Goal: Find specific page/section: Find specific page/section

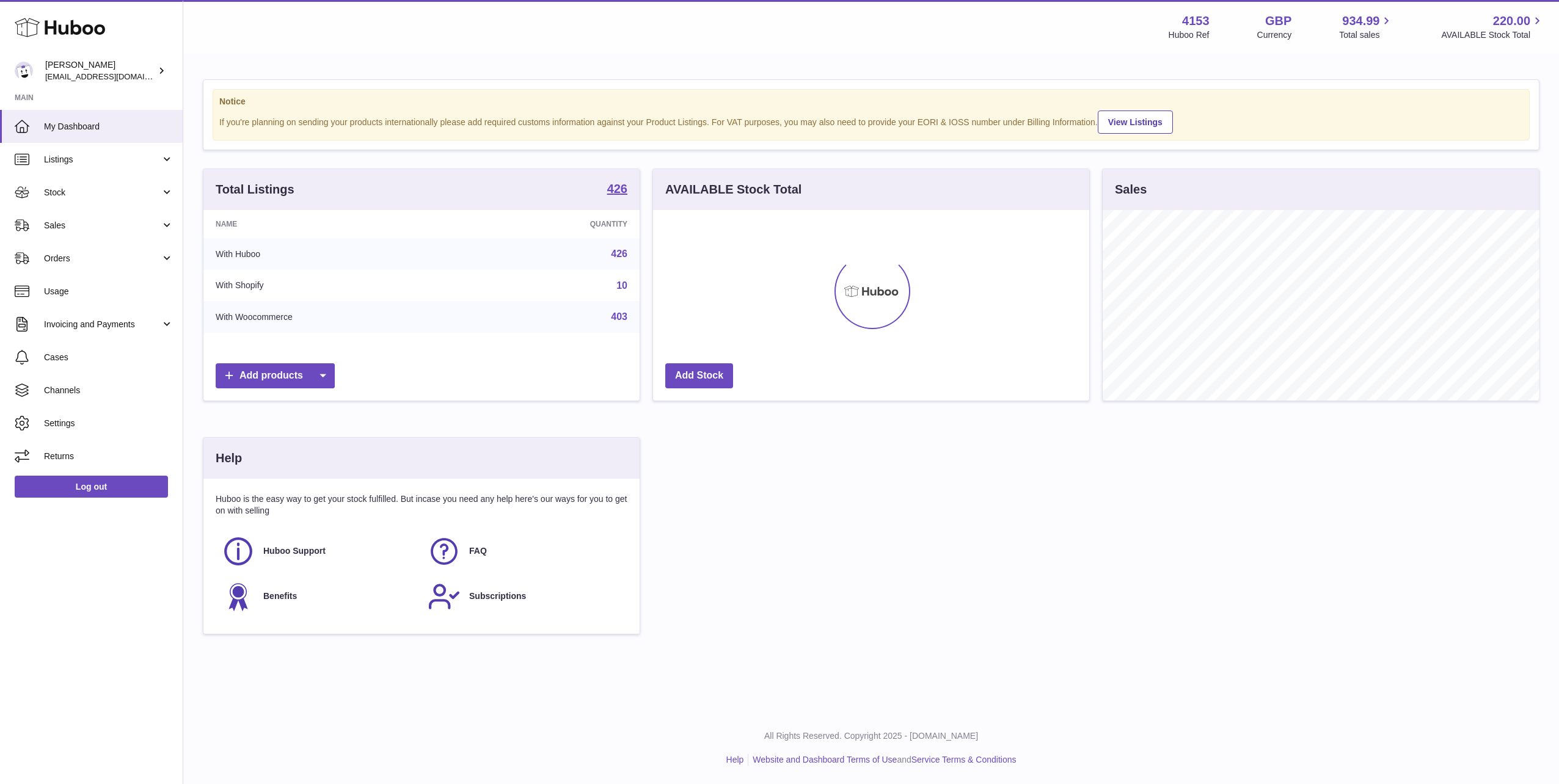
scroll to position [190, 436]
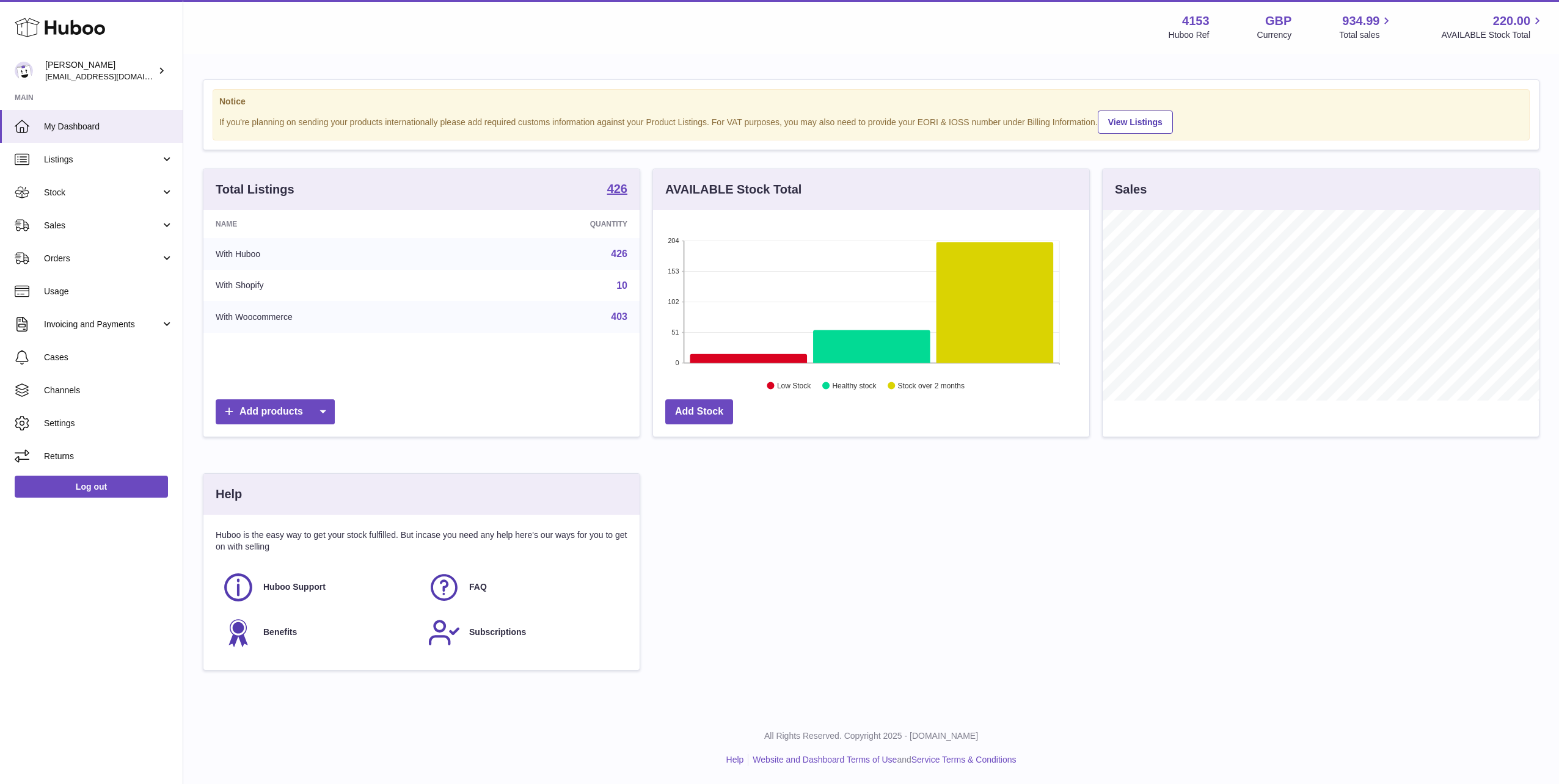
click at [31, 28] on icon at bounding box center [60, 27] width 91 height 25
click at [1355, 28] on span "934.99" at bounding box center [1361, 21] width 37 height 17
